Goal: Information Seeking & Learning: Learn about a topic

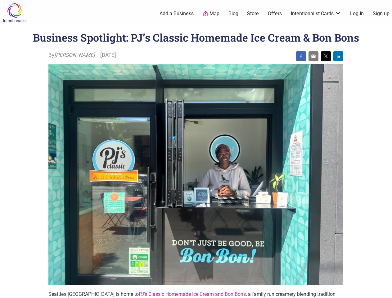
click at [196, 149] on img at bounding box center [195, 174] width 295 height 221
click at [301, 56] on img at bounding box center [301, 56] width 5 height 5
click at [313, 56] on img at bounding box center [313, 56] width 5 height 5
click at [326, 56] on img at bounding box center [325, 56] width 5 height 5
click at [338, 56] on img at bounding box center [338, 56] width 5 height 5
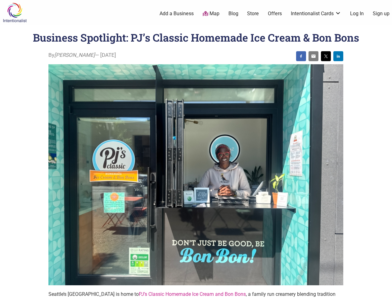
click at [385, 291] on icon at bounding box center [385, 290] width 7 height 8
